Goal: Task Accomplishment & Management: Use online tool/utility

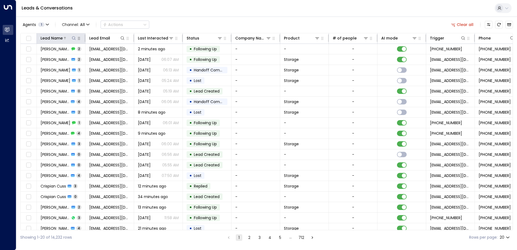
click at [75, 40] on icon at bounding box center [74, 38] width 4 height 4
type input "**********"
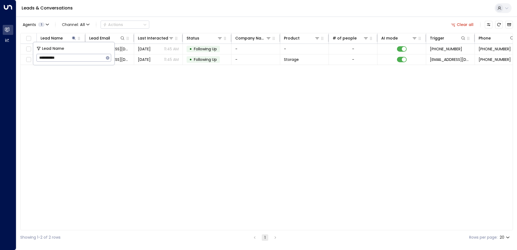
click at [174, 124] on div "Lead Name Lead Email Last Interacted Status Company Name Product # of people AI…" at bounding box center [266, 131] width 493 height 197
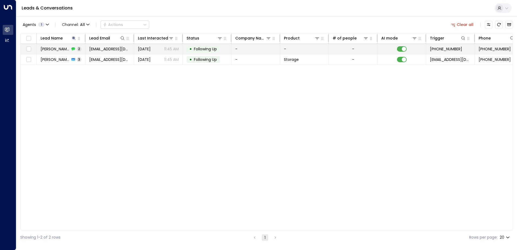
click at [71, 50] on icon at bounding box center [73, 49] width 4 height 4
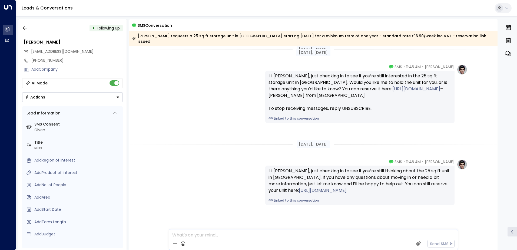
scroll to position [0, 0]
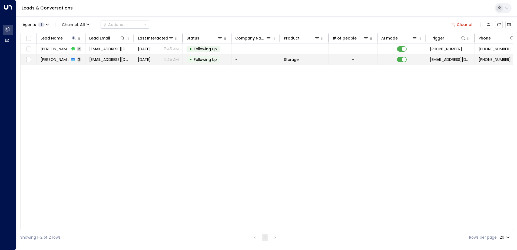
click at [54, 61] on span "[PERSON_NAME]" at bounding box center [55, 59] width 29 height 5
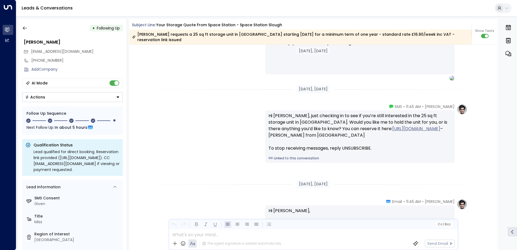
scroll to position [510, 0]
drag, startPoint x: 20, startPoint y: 36, endPoint x: 23, endPoint y: 31, distance: 5.0
click at [20, 36] on div "• Following Up [PERSON_NAME] [EMAIL_ADDRESS][DOMAIN_NAME] [PHONE_NUMBER] Add Co…" at bounding box center [72, 134] width 108 height 231
click at [24, 29] on icon "button" at bounding box center [24, 27] width 5 height 5
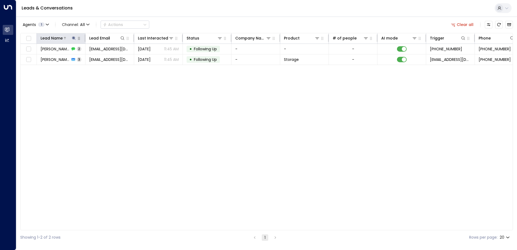
click at [74, 38] on icon at bounding box center [74, 38] width 4 height 4
click at [108, 58] on icon "button" at bounding box center [108, 58] width 4 height 4
click at [94, 58] on input "text" at bounding box center [74, 58] width 75 height 10
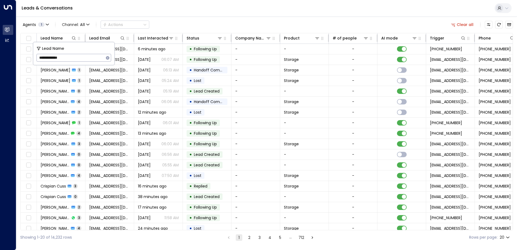
type input "**********"
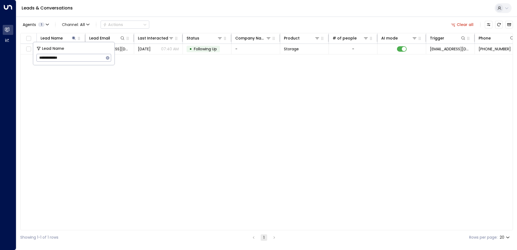
click at [180, 168] on div "Lead Name Lead Email Last Interacted Status Company Name Product # of people AI…" at bounding box center [266, 131] width 493 height 197
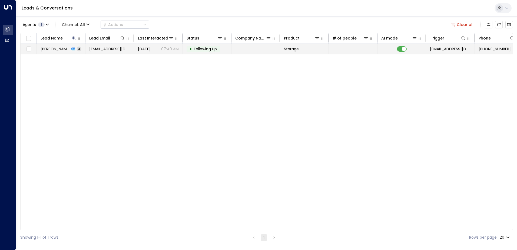
click at [57, 48] on span "[PERSON_NAME]" at bounding box center [55, 48] width 29 height 5
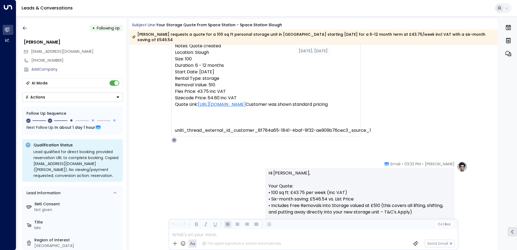
scroll to position [80, 0]
click at [25, 28] on icon "button" at bounding box center [25, 29] width 4 height 4
